Goal: Find specific page/section: Find specific page/section

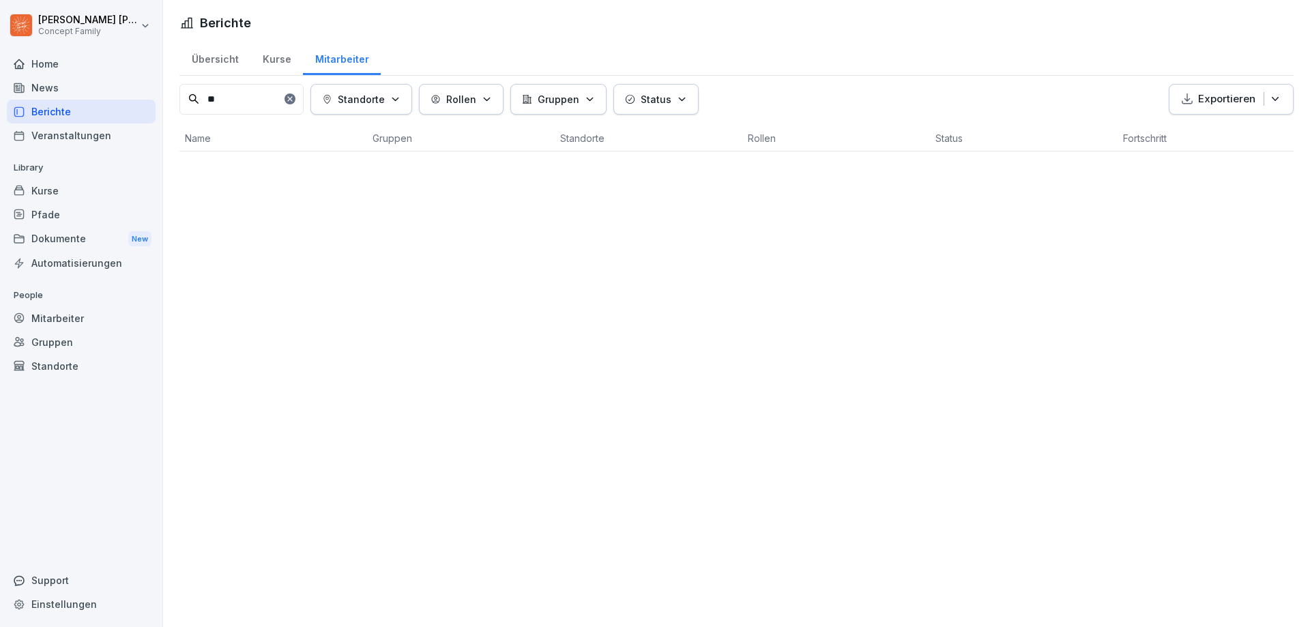
type input "*"
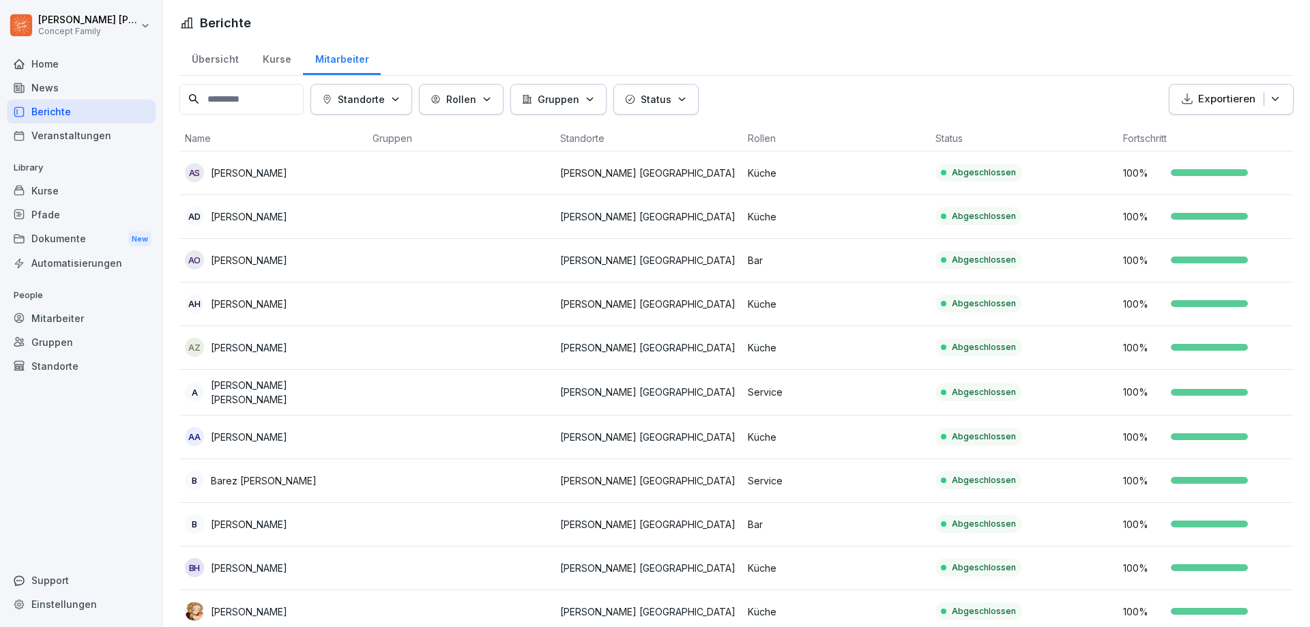
click at [249, 132] on th "Name" at bounding box center [273, 139] width 188 height 26
click at [235, 107] on input at bounding box center [241, 99] width 124 height 31
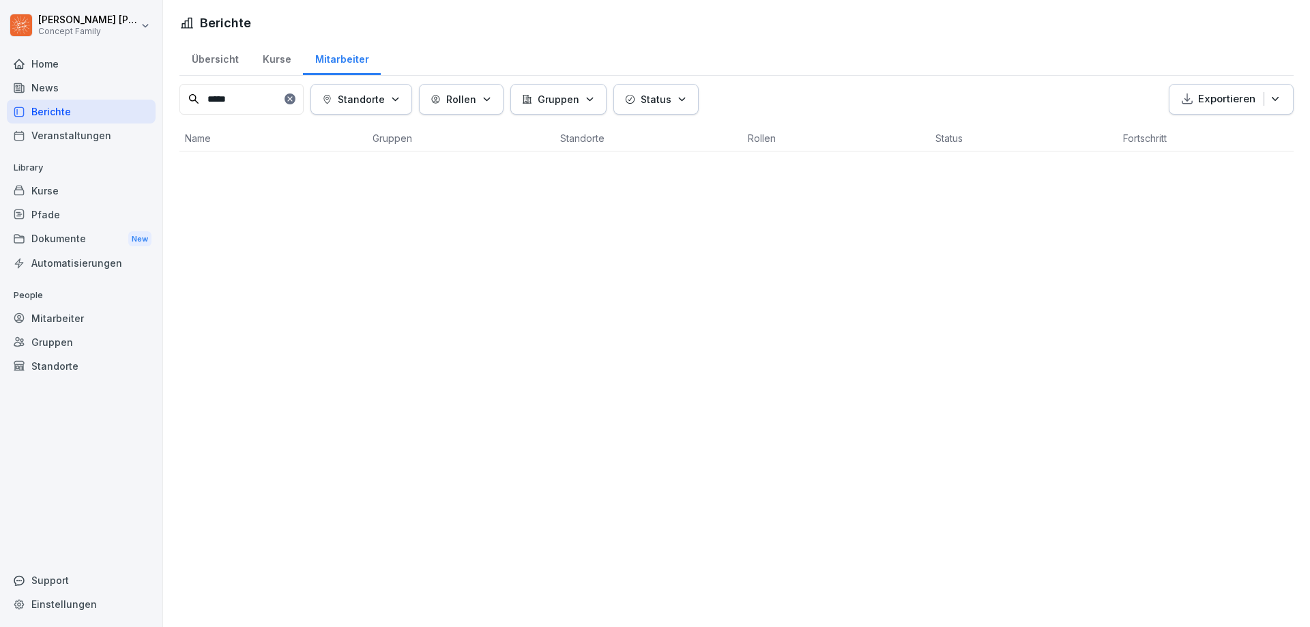
type input "*****"
click at [466, 42] on div "Übersicht Kurse Mitarbeiter" at bounding box center [736, 57] width 1114 height 35
click at [295, 101] on div at bounding box center [290, 98] width 11 height 11
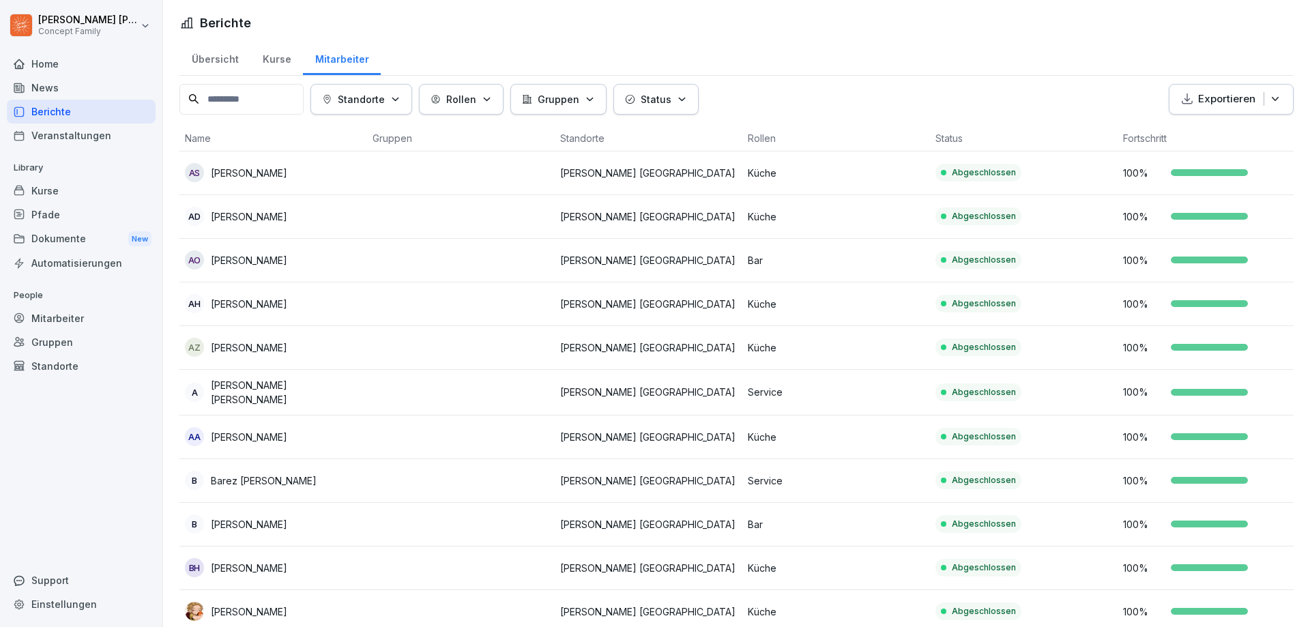
click at [219, 55] on div "Übersicht" at bounding box center [214, 57] width 71 height 35
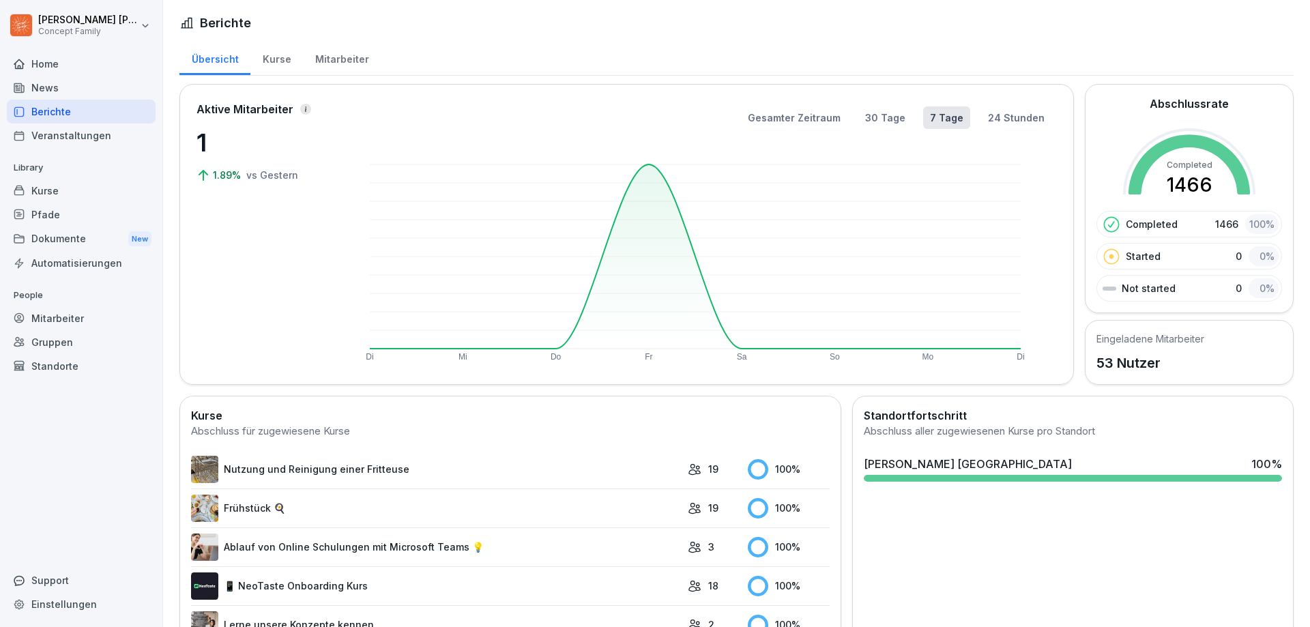
click at [73, 325] on div "Mitarbeiter" at bounding box center [81, 318] width 149 height 24
